Goal: Understand process/instructions

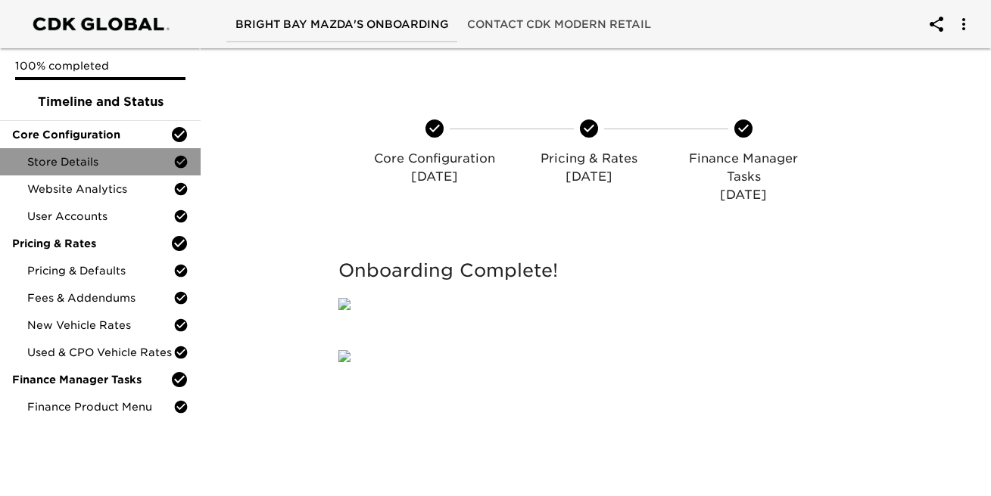
click at [77, 150] on div "Store Details" at bounding box center [100, 161] width 201 height 27
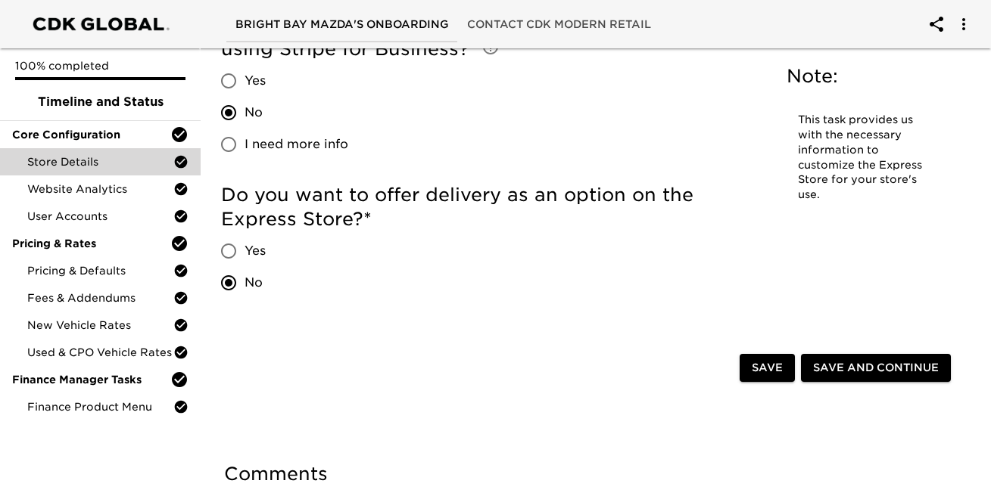
scroll to position [3355, 0]
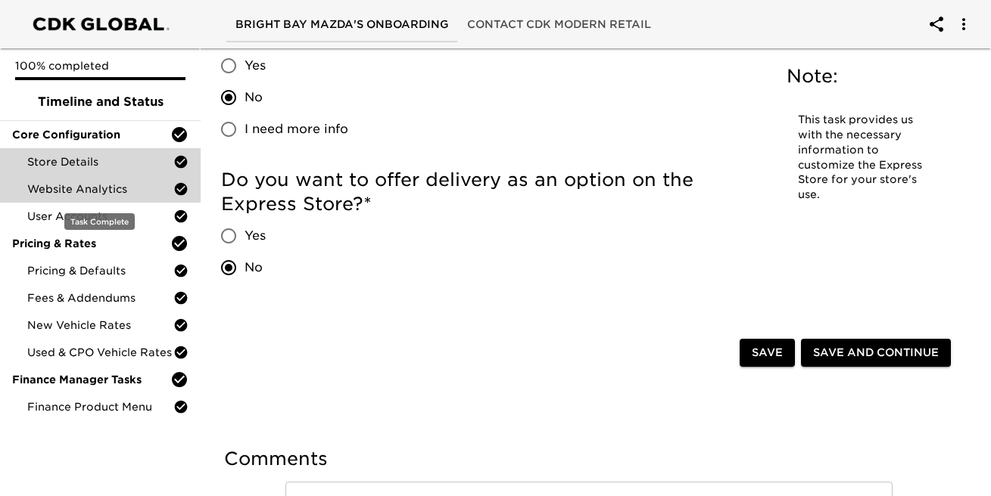
click at [119, 200] on div "Website Analytics" at bounding box center [100, 189] width 201 height 27
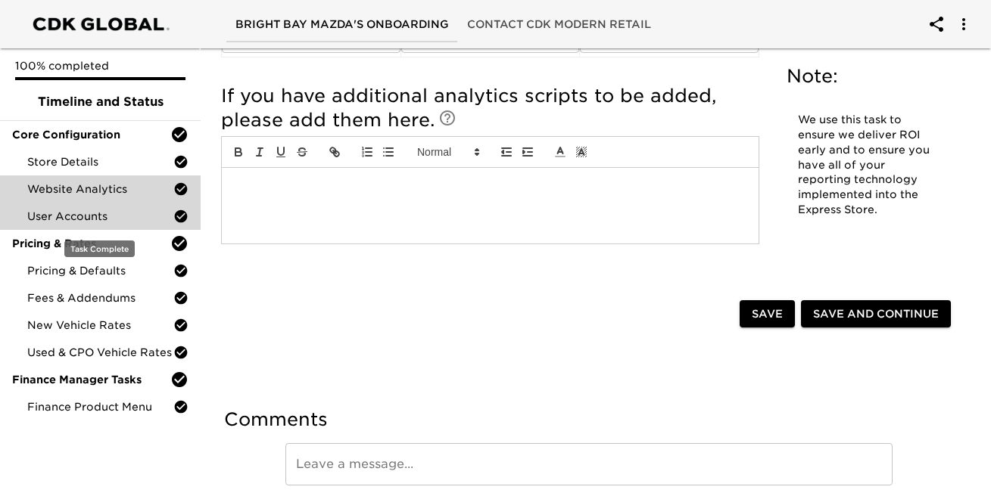
scroll to position [584, 0]
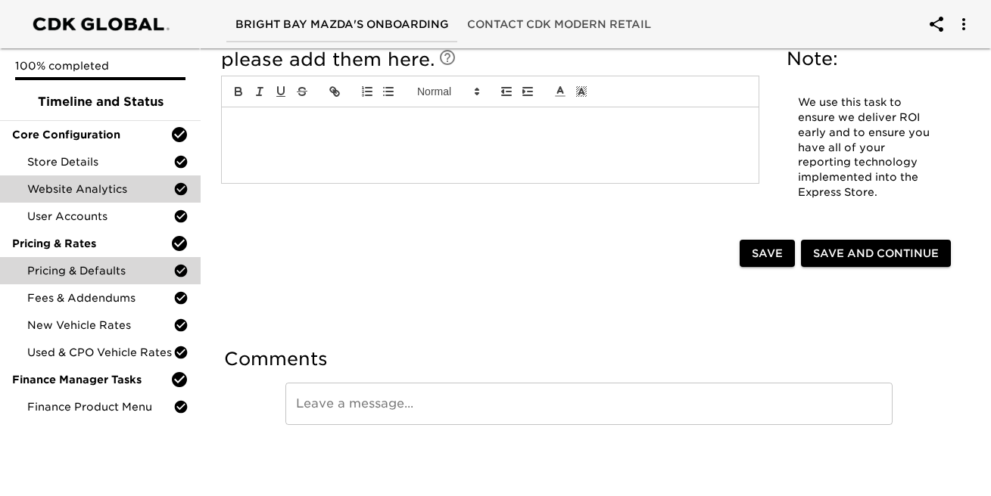
click at [97, 267] on span "Pricing & Defaults" at bounding box center [100, 270] width 146 height 15
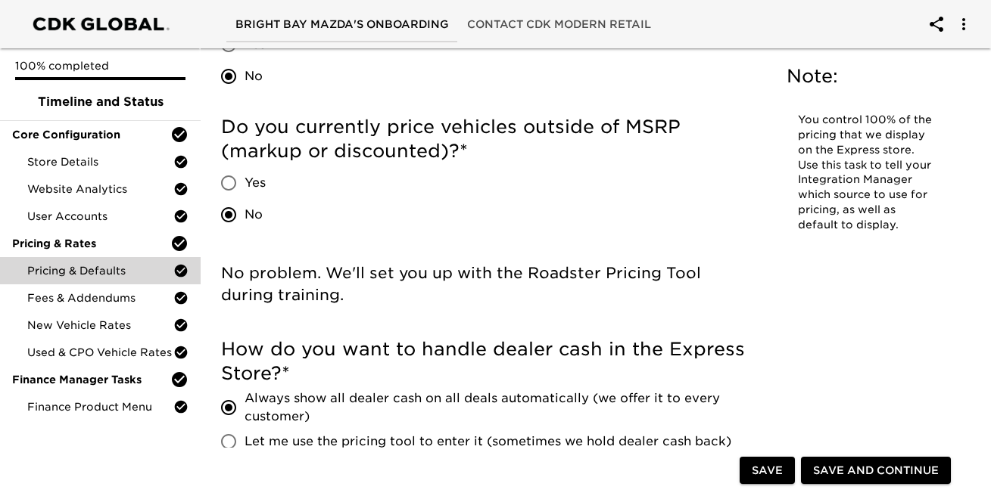
scroll to position [456, 0]
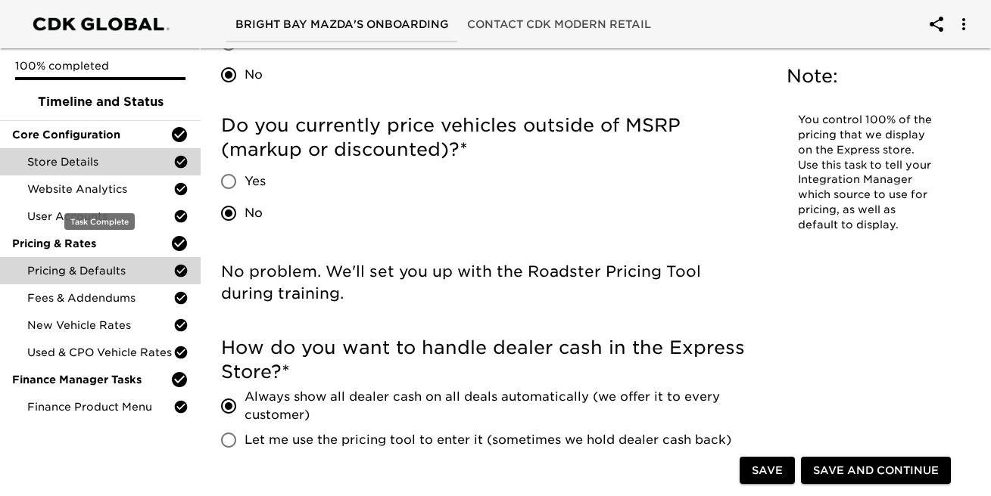
click at [81, 164] on span "Store Details" at bounding box center [100, 161] width 146 height 15
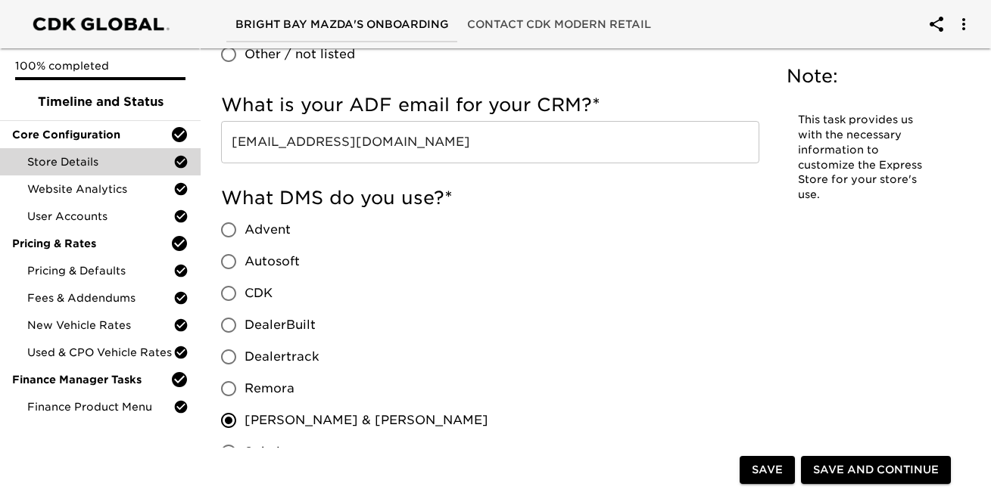
scroll to position [1165, 0]
